Goal: Find specific page/section: Find specific page/section

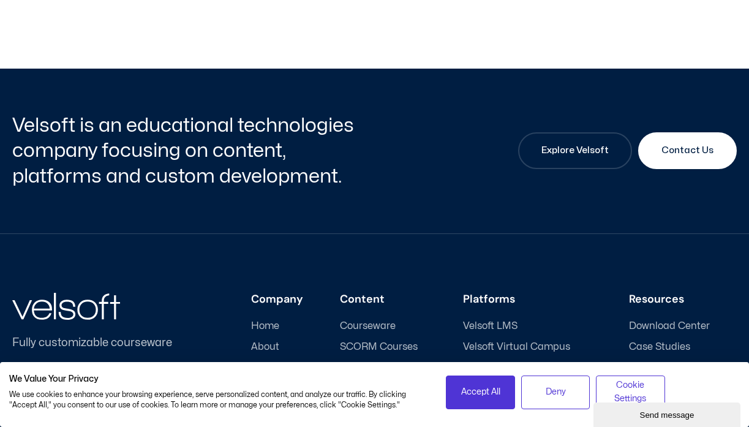
scroll to position [5826, 0]
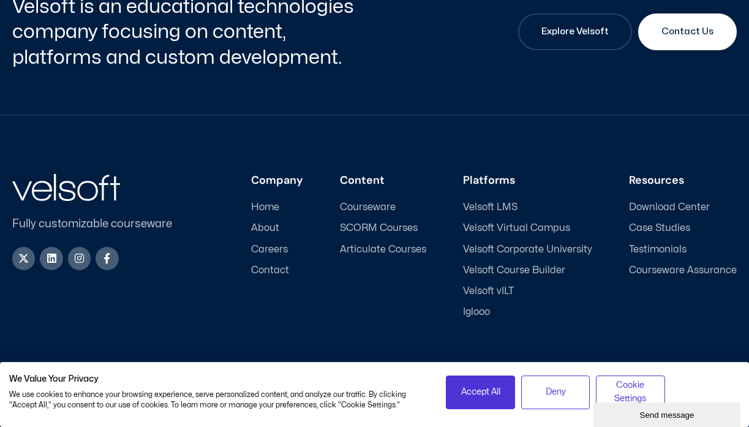
click at [272, 244] on li "Careers" at bounding box center [277, 252] width 52 height 17
click at [272, 244] on span "Careers" at bounding box center [269, 250] width 37 height 12
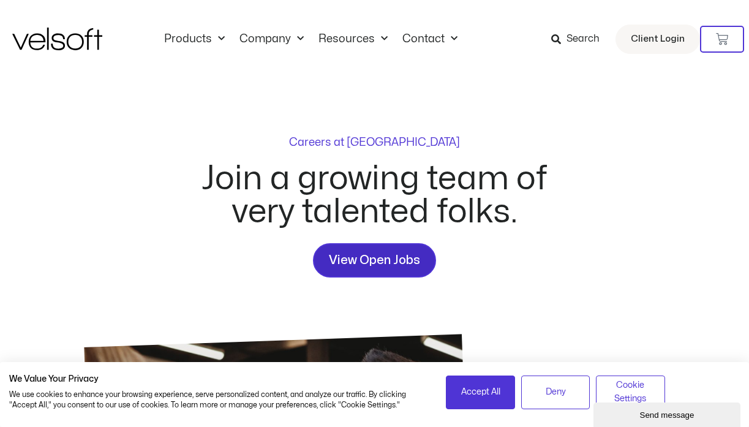
click at [368, 264] on span "View Open Jobs" at bounding box center [374, 260] width 91 height 20
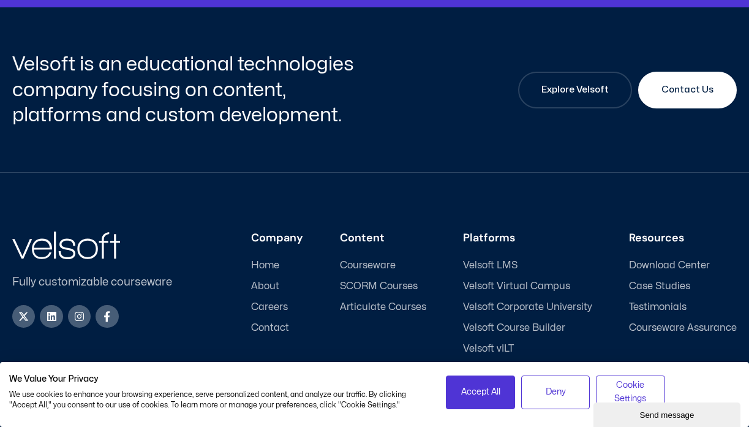
scroll to position [1720, 0]
